Goal: Information Seeking & Learning: Learn about a topic

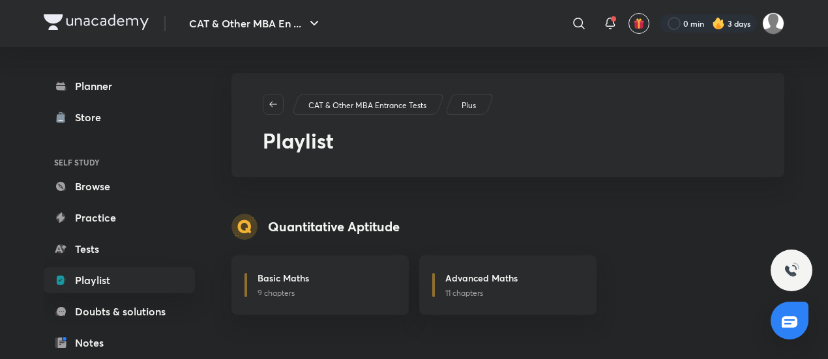
scroll to position [164, 0]
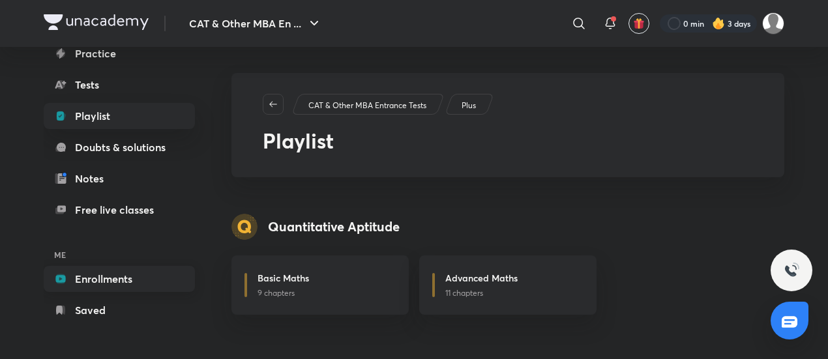
click at [119, 278] on link "Enrollments" at bounding box center [119, 279] width 151 height 26
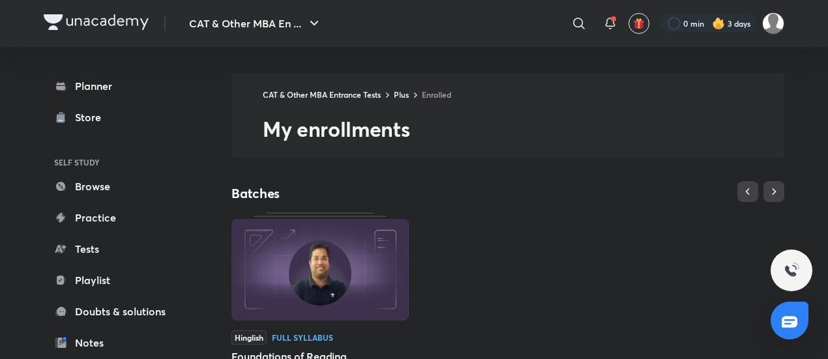
click at [544, 238] on div "Hinglish Full Syllabus Foundations of Reading Comprehension by [PERSON_NAME] St…" at bounding box center [508, 331] width 553 height 237
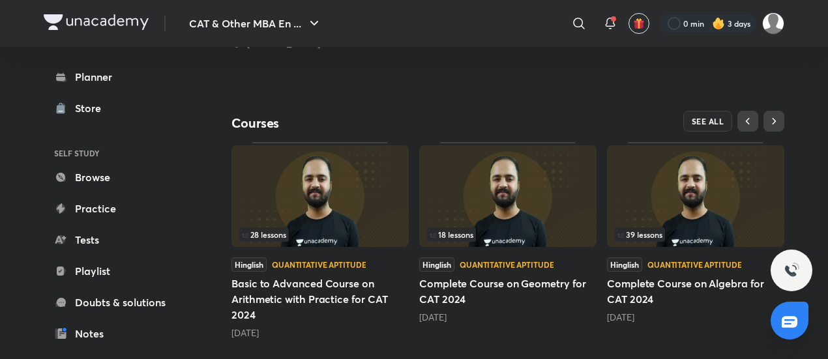
scroll to position [407, 0]
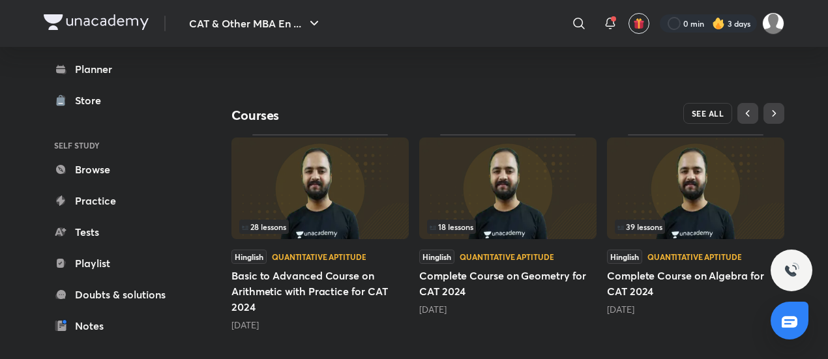
click at [706, 103] on button "SEE ALL" at bounding box center [709, 113] width 50 height 21
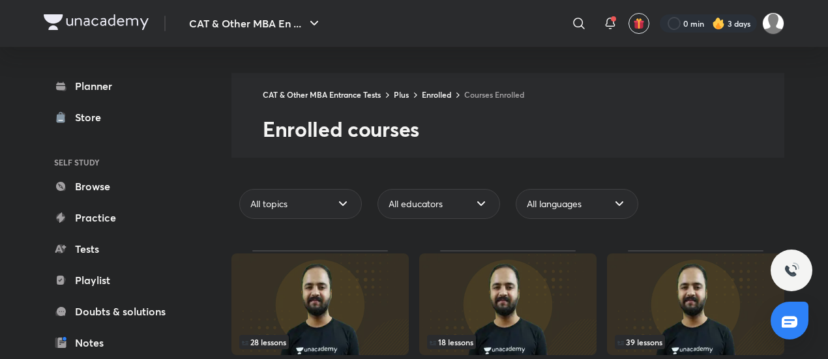
click at [722, 207] on div "All topics All educators All languages" at bounding box center [508, 204] width 553 height 40
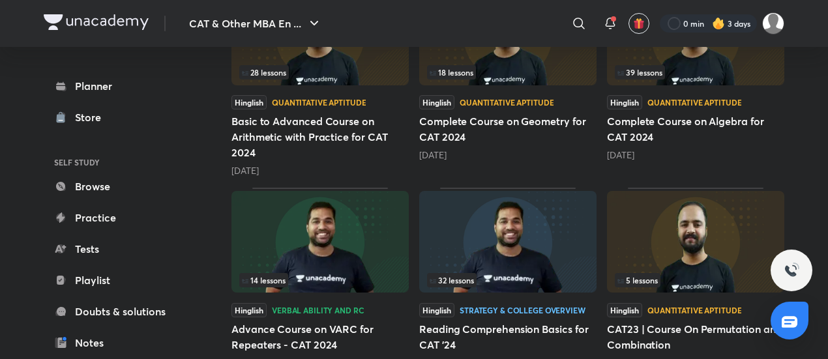
scroll to position [287, 0]
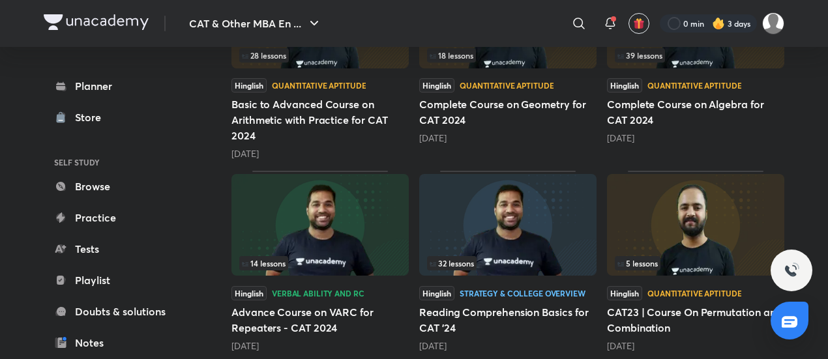
click at [719, 55] on div "39 lessons" at bounding box center [696, 55] width 162 height 14
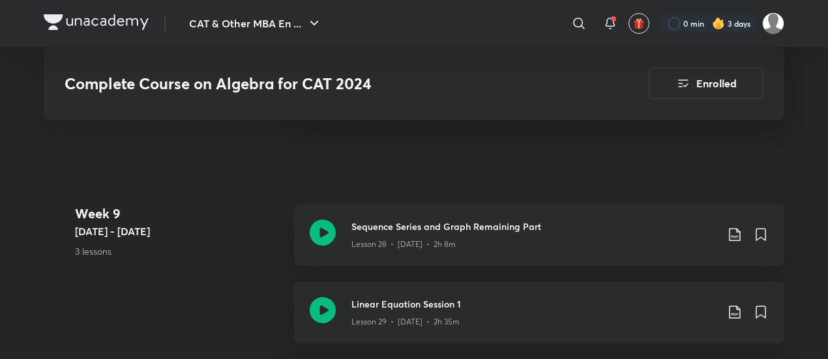
scroll to position [3313, 0]
